Goal: Task Accomplishment & Management: Manage account settings

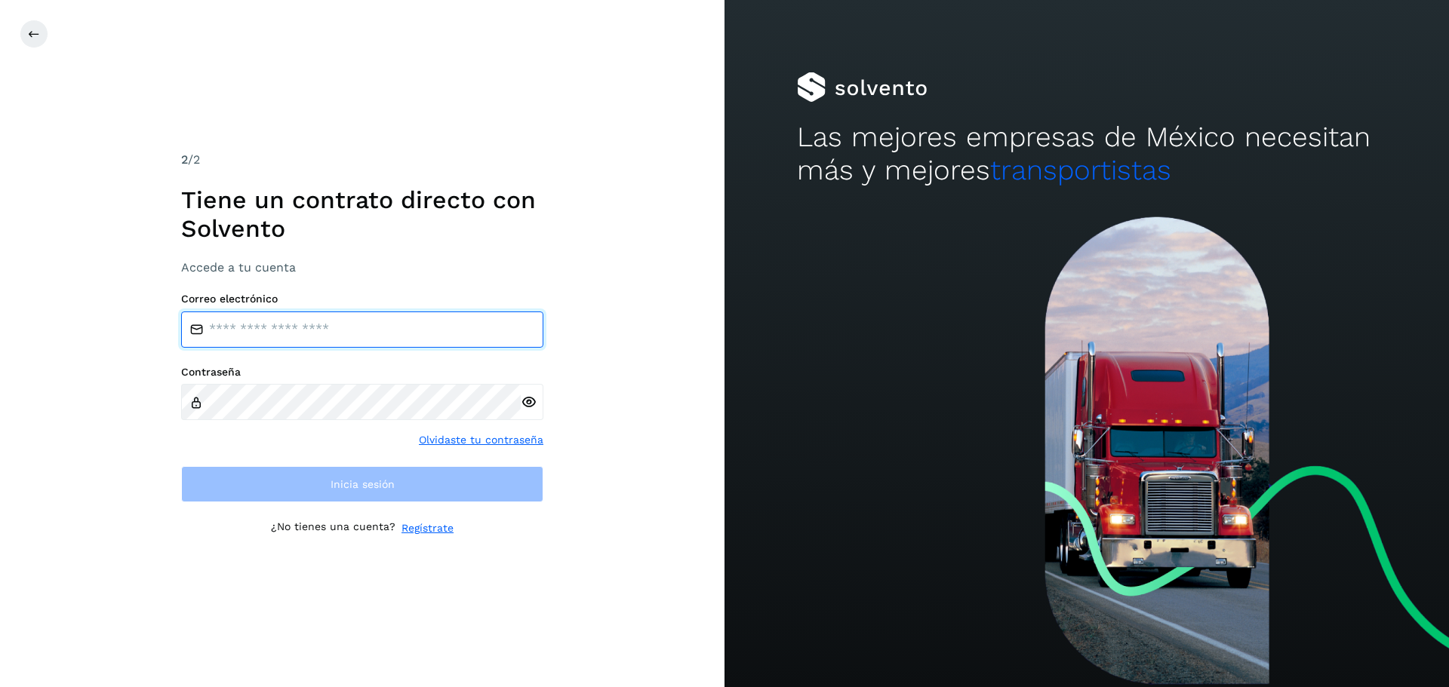
click at [309, 330] on input "email" at bounding box center [362, 330] width 362 height 36
type input "**********"
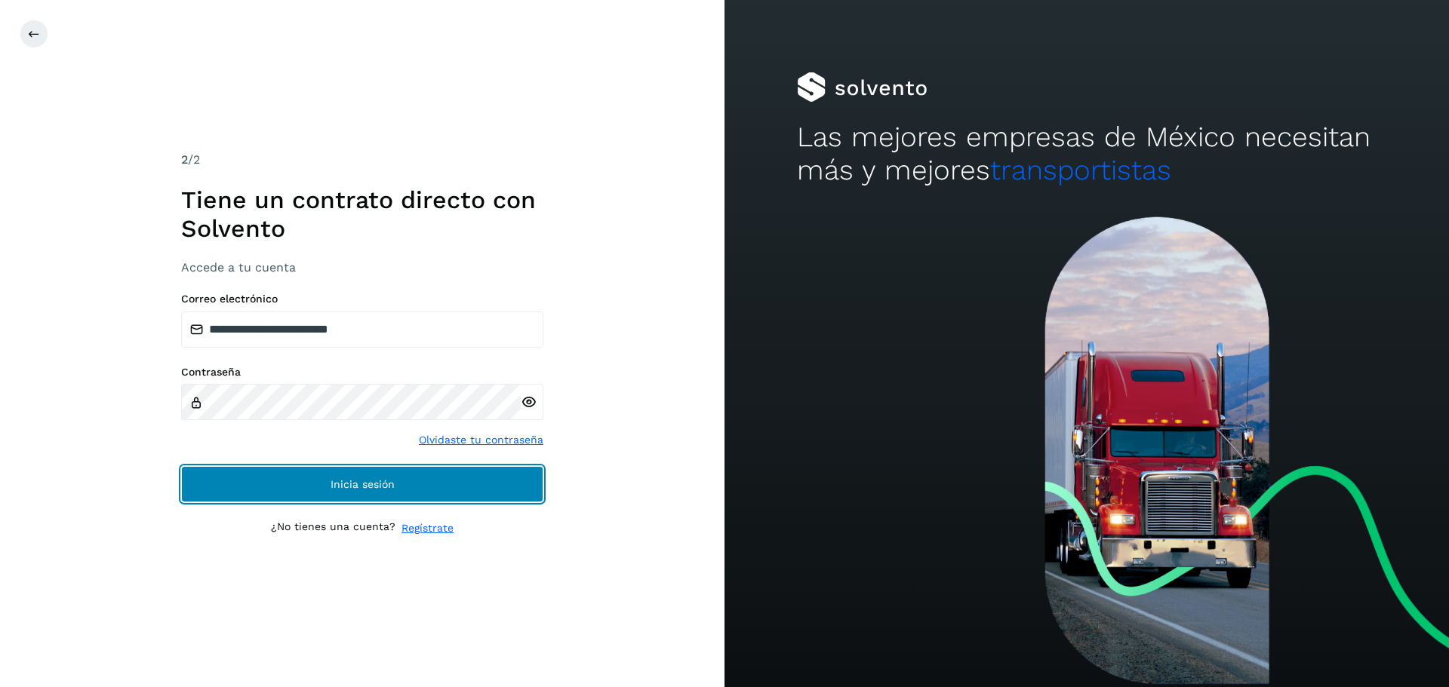
click at [256, 484] on button "Inicia sesión" at bounding box center [362, 484] width 362 height 36
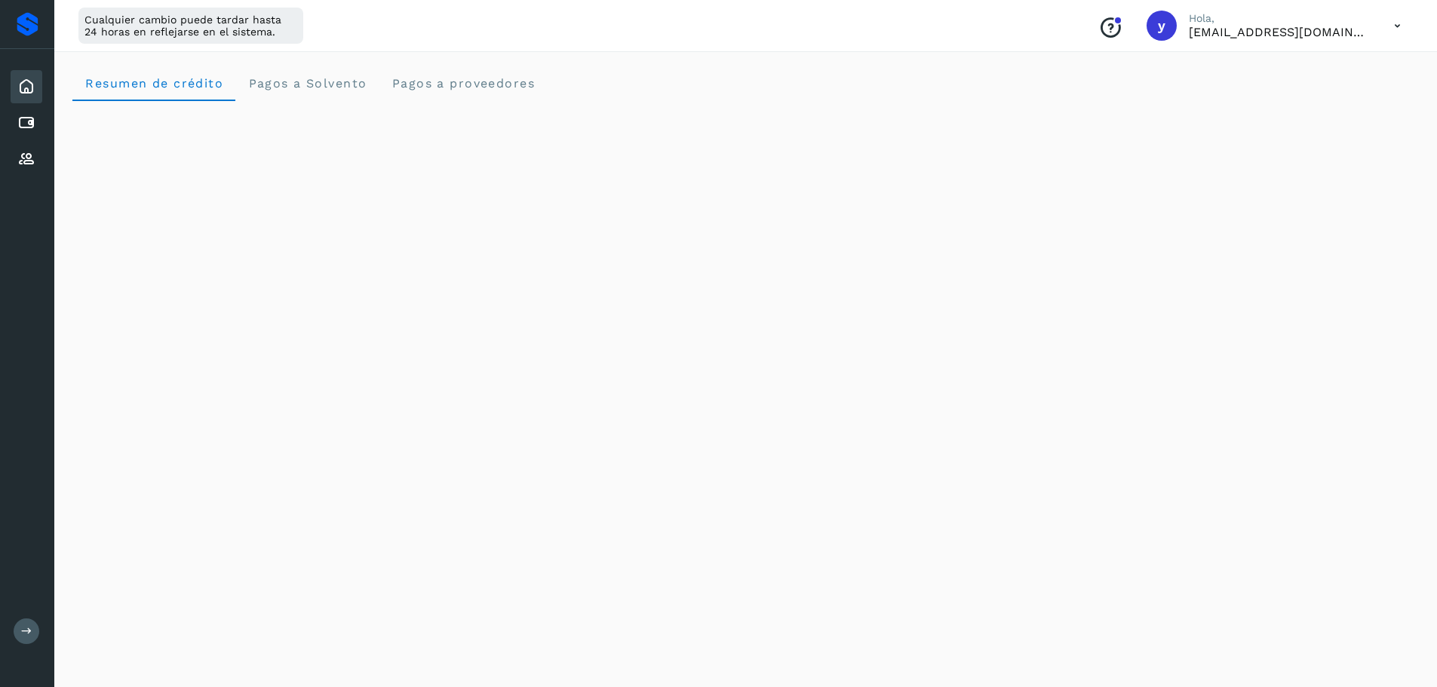
click at [35, 631] on button at bounding box center [27, 632] width 26 height 26
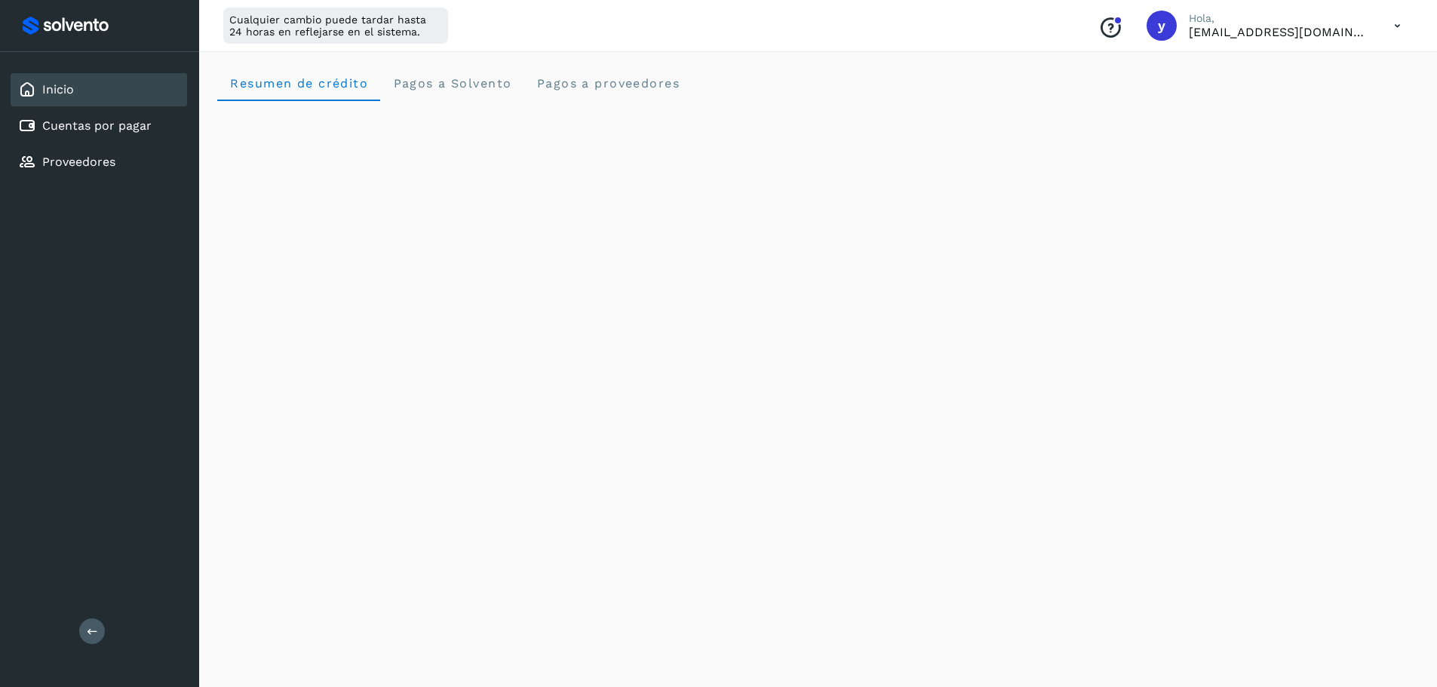
click at [1397, 27] on icon at bounding box center [1397, 26] width 31 height 31
click at [1319, 97] on div "Cerrar sesión" at bounding box center [1323, 97] width 180 height 29
